Goal: Check status: Check status

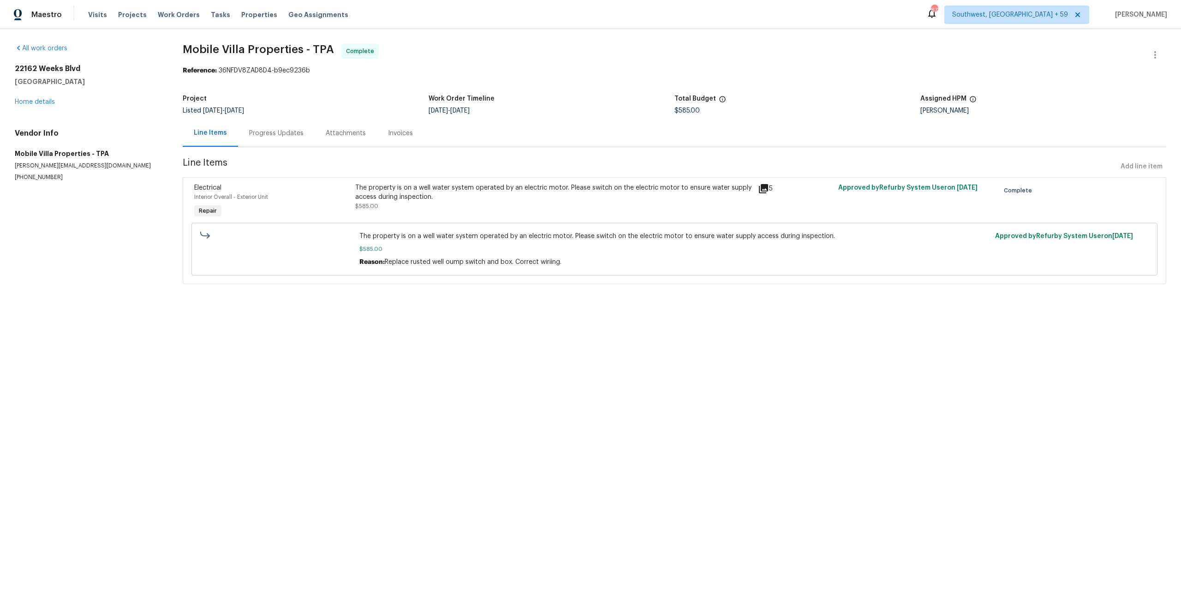
click at [313, 135] on div "Progress Updates" at bounding box center [276, 132] width 77 height 27
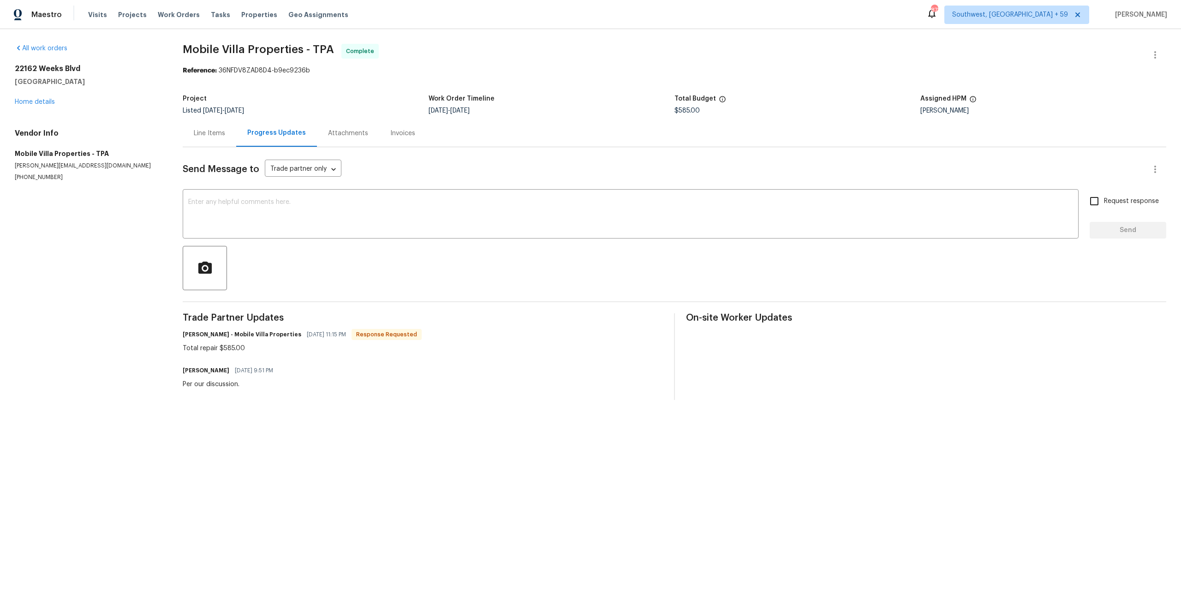
click at [223, 147] on div "Line Items" at bounding box center [209, 132] width 53 height 27
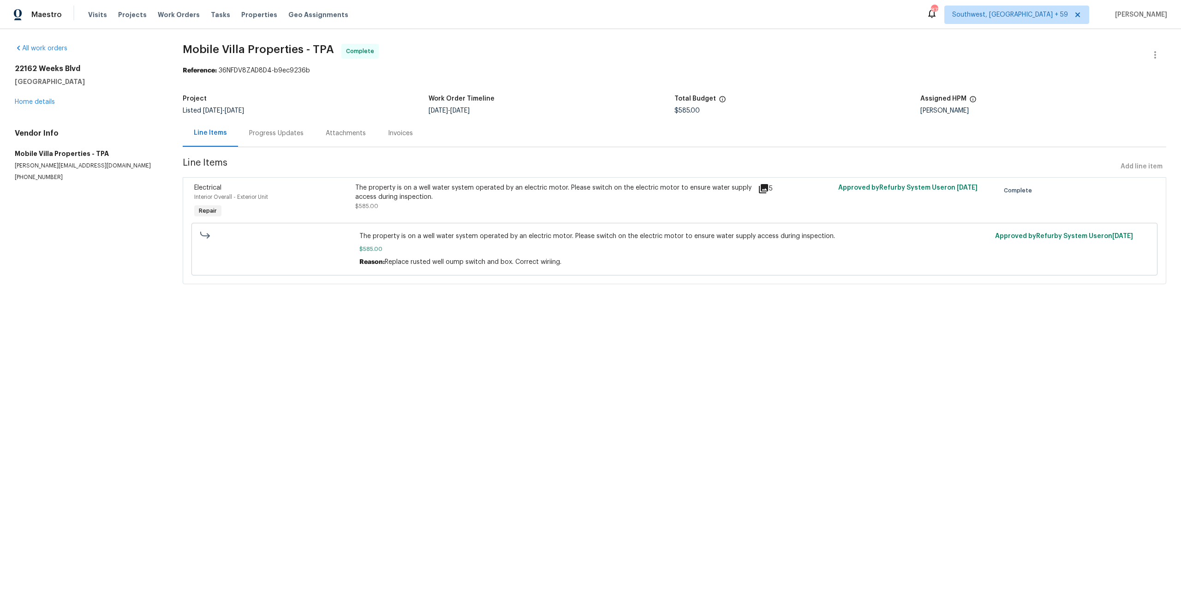
click at [774, 194] on div "5" at bounding box center [795, 188] width 75 height 11
click at [766, 194] on icon at bounding box center [763, 188] width 11 height 11
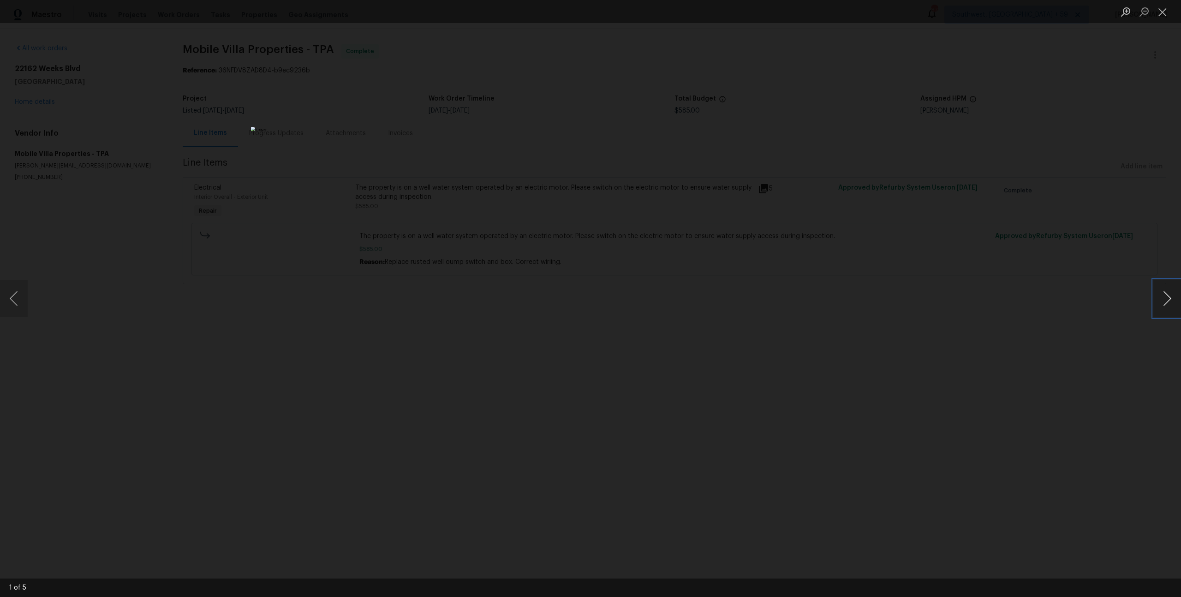
click at [1168, 299] on button "Next image" at bounding box center [1167, 298] width 28 height 37
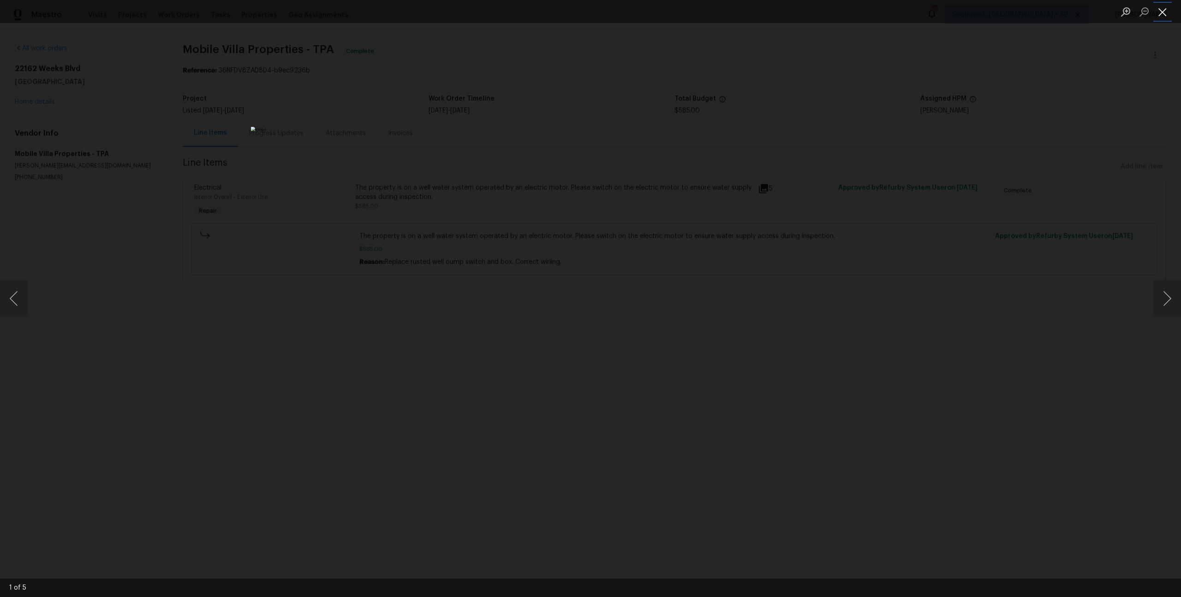
click at [1158, 9] on button "Close lightbox" at bounding box center [1162, 12] width 18 height 16
